Goal: Transaction & Acquisition: Purchase product/service

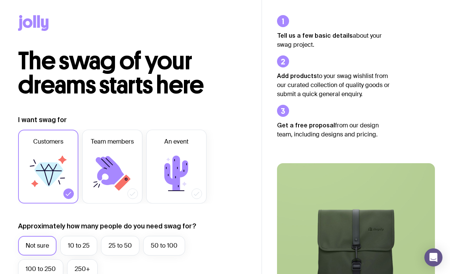
click at [110, 164] on icon at bounding box center [110, 170] width 28 height 29
click at [0, 0] on input "Team members" at bounding box center [0, 0] width 0 height 0
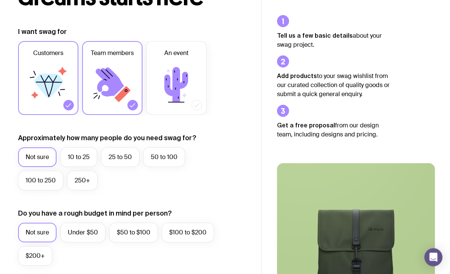
scroll to position [88, 0]
click at [83, 160] on label "10 to 25" at bounding box center [78, 157] width 37 height 20
click at [0, 0] on input "10 to 25" at bounding box center [0, 0] width 0 height 0
click at [82, 233] on label "Under $50" at bounding box center [82, 233] width 45 height 20
click at [0, 0] on input "Under $50" at bounding box center [0, 0] width 0 height 0
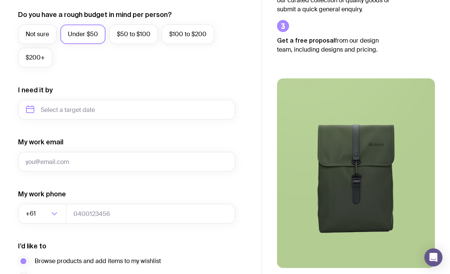
scroll to position [285, 0]
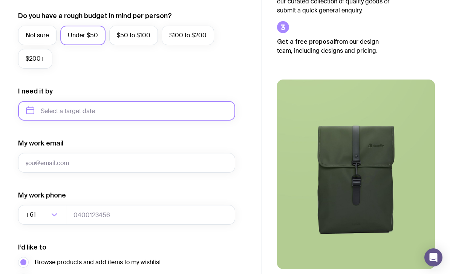
click at [35, 112] on input "text" at bounding box center [126, 111] width 217 height 20
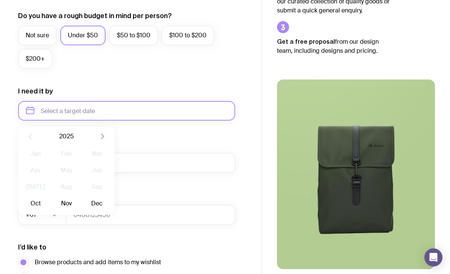
click at [34, 114] on input "text" at bounding box center [126, 111] width 217 height 20
click at [102, 138] on icon "button" at bounding box center [102, 136] width 2 height 5
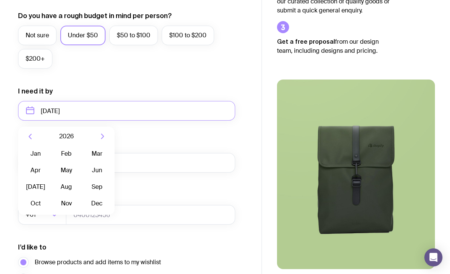
click at [37, 153] on button "Jan" at bounding box center [35, 153] width 27 height 15
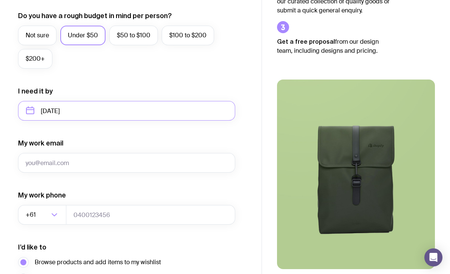
type input "[DATE]"
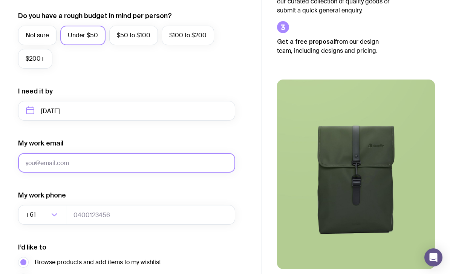
click at [29, 162] on input "My work email" at bounding box center [126, 163] width 217 height 20
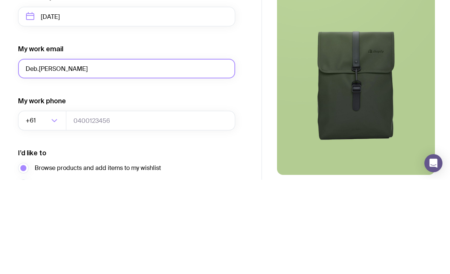
click at [38, 153] on input "Deb.[PERSON_NAME]" at bounding box center [126, 163] width 217 height 20
click at [36, 153] on input "Deb.[PERSON_NAME]" at bounding box center [126, 163] width 217 height 20
click at [41, 153] on input "Deb.[PERSON_NAME]" at bounding box center [126, 163] width 217 height 20
click at [63, 153] on input "deb.[PERSON_NAME]" at bounding box center [126, 163] width 217 height 20
type input "[EMAIL_ADDRESS][PERSON_NAME][DOMAIN_NAME]"
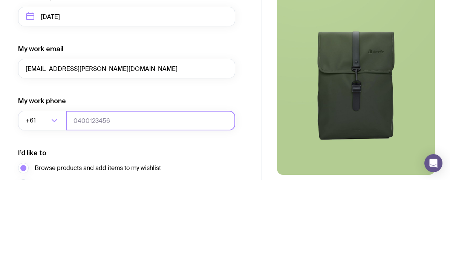
click at [92, 205] on input "tel" at bounding box center [150, 215] width 169 height 20
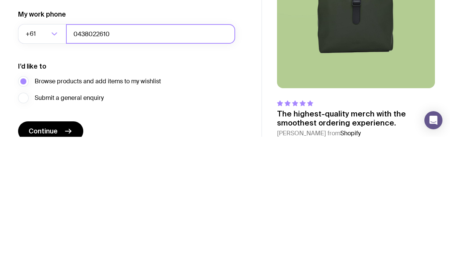
scroll to position [329, 0]
type input "0438022610"
click at [50, 263] on span "Continue" at bounding box center [43, 267] width 29 height 9
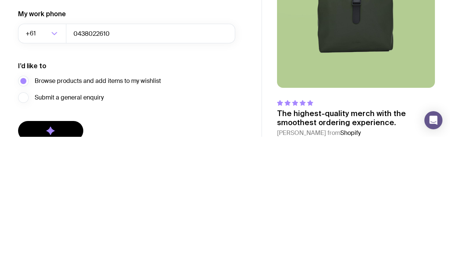
scroll to position [342, 0]
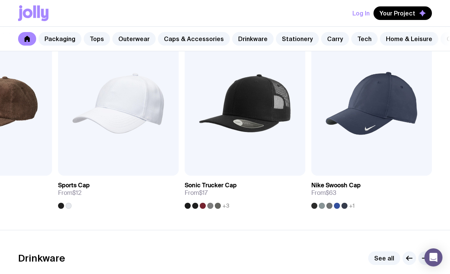
scroll to position [894, 0]
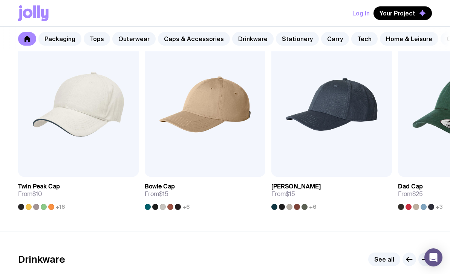
click at [375, 165] on link "View" at bounding box center [371, 169] width 26 height 14
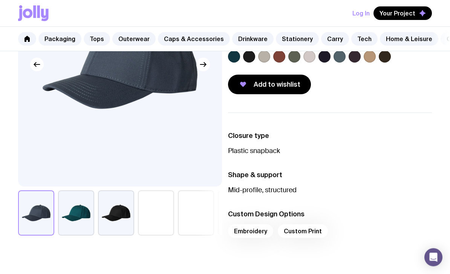
scroll to position [121, 0]
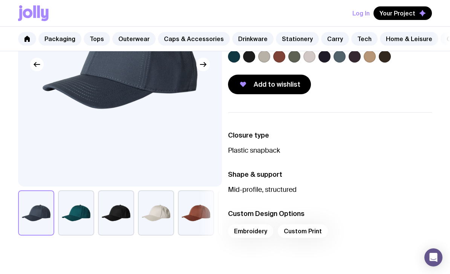
click at [158, 221] on button "button" at bounding box center [156, 212] width 36 height 45
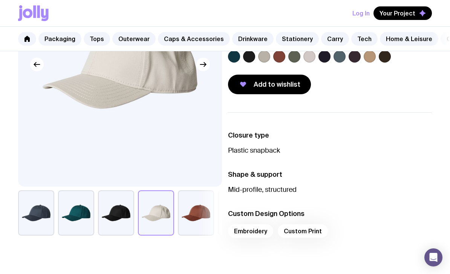
click at [157, 221] on button "button" at bounding box center [156, 212] width 36 height 45
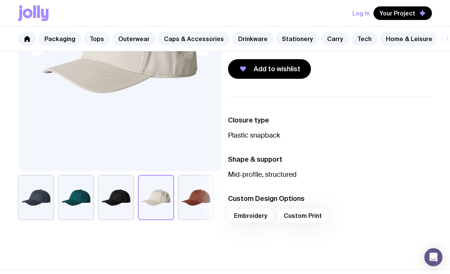
scroll to position [137, 0]
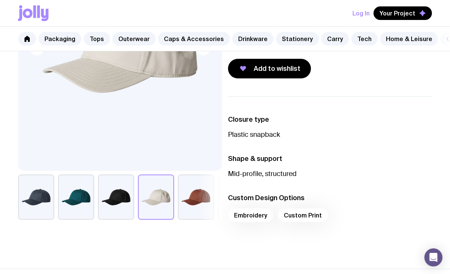
click at [310, 217] on div "Embroidery Custom Print" at bounding box center [330, 217] width 204 height 18
click at [303, 216] on div "Embroidery Custom Print" at bounding box center [330, 217] width 204 height 18
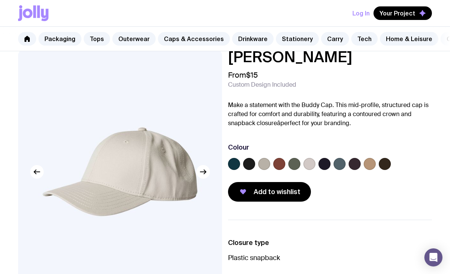
scroll to position [0, 0]
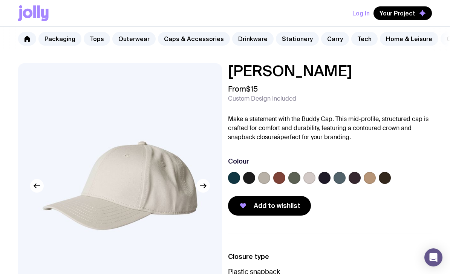
click at [284, 41] on link "Stationery" at bounding box center [297, 39] width 43 height 14
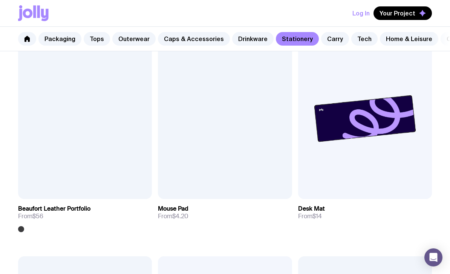
scroll to position [1464, 0]
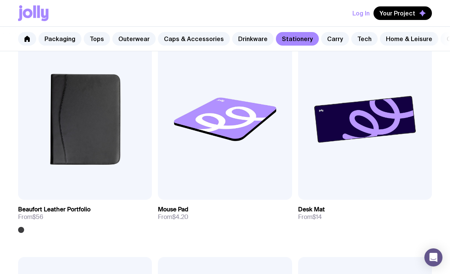
click at [414, 188] on link "View" at bounding box center [411, 191] width 26 height 14
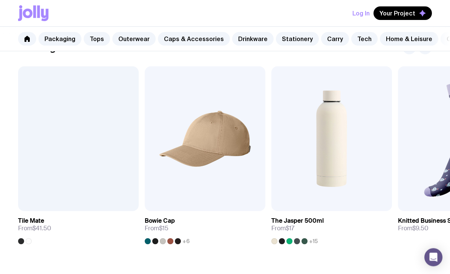
scroll to position [316, 0]
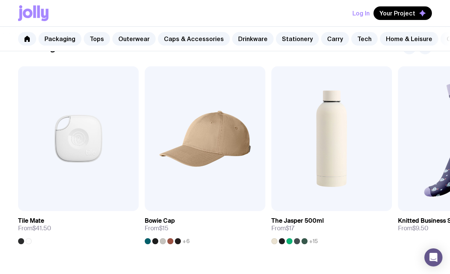
click at [65, 142] on img at bounding box center [78, 138] width 120 height 145
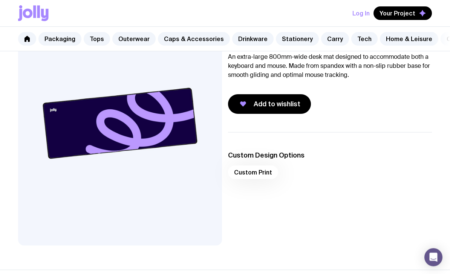
scroll to position [63, 0]
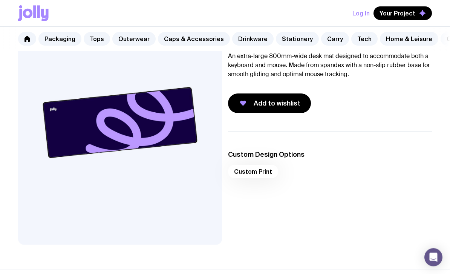
click at [241, 173] on div "Custom Print" at bounding box center [330, 174] width 204 height 18
click at [242, 169] on div "Custom Print" at bounding box center [330, 174] width 204 height 18
click at [236, 148] on ul "Custom Design Options Custom Print" at bounding box center [330, 166] width 204 height 70
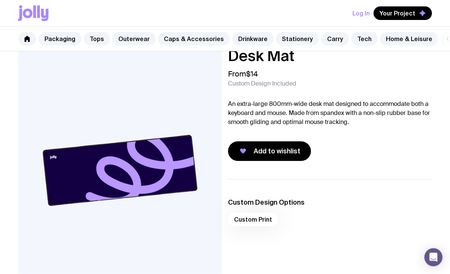
scroll to position [0, 0]
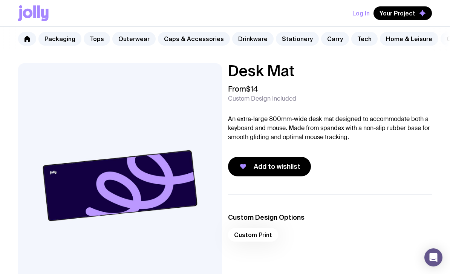
click at [352, 38] on link "Tech" at bounding box center [364, 39] width 26 height 14
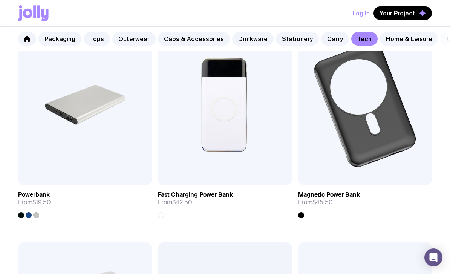
scroll to position [607, 0]
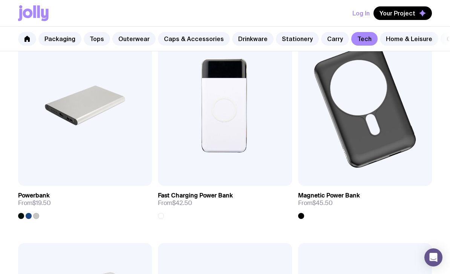
click at [273, 130] on img at bounding box center [225, 105] width 134 height 160
